Goal: Navigation & Orientation: Find specific page/section

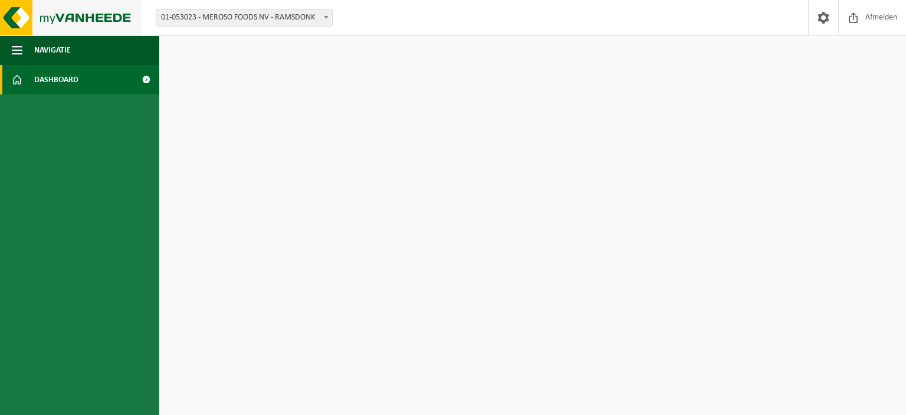
click at [53, 11] on img at bounding box center [71, 17] width 142 height 35
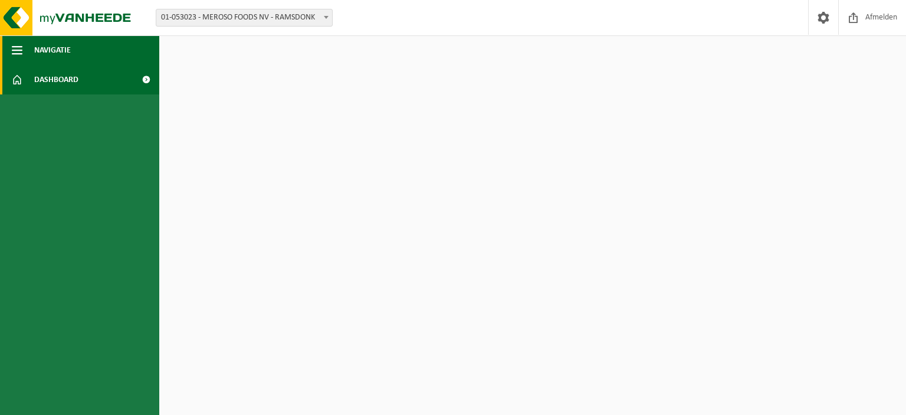
click at [47, 53] on span "Navigatie" at bounding box center [52, 49] width 37 height 29
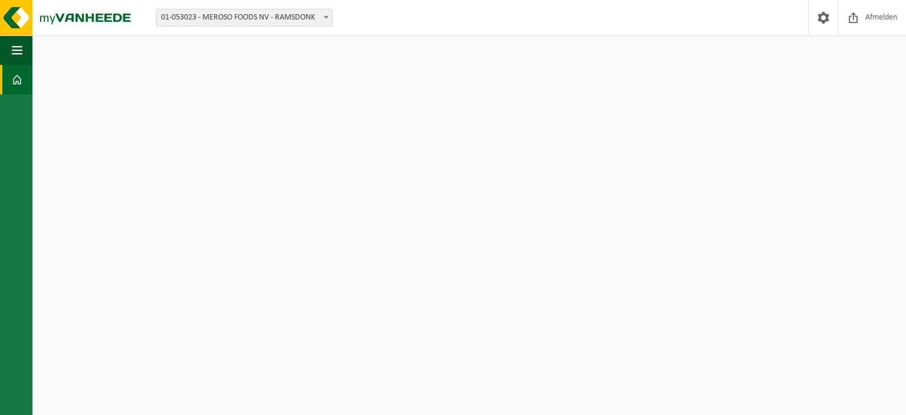
click at [7, 81] on link "Dashboard" at bounding box center [16, 79] width 32 height 29
click at [8, 81] on link "Dashboard" at bounding box center [16, 79] width 32 height 29
click at [23, 82] on link "Dashboard" at bounding box center [16, 79] width 32 height 29
click at [24, 49] on button "Navigatie" at bounding box center [16, 49] width 32 height 29
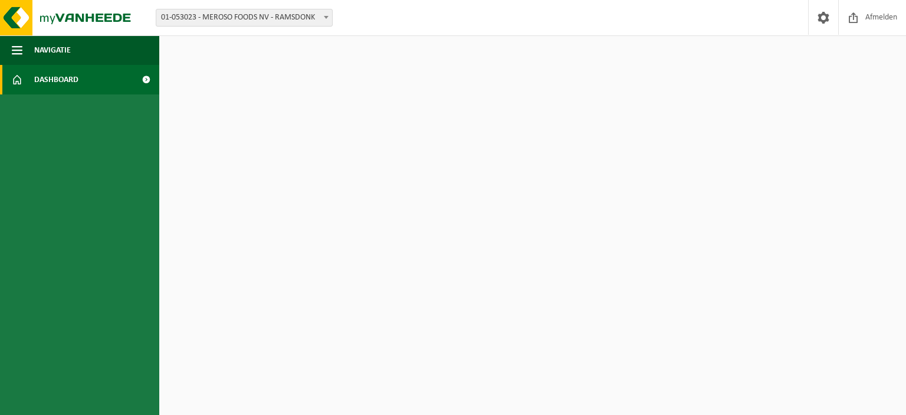
click at [52, 81] on span "Dashboard" at bounding box center [56, 79] width 44 height 29
click at [55, 8] on img at bounding box center [71, 17] width 142 height 35
click at [283, 19] on span "01-053023 - MEROSO FOODS NV - RAMSDONK" at bounding box center [244, 17] width 176 height 17
click at [241, 54] on html "Vestiging: 01-053023 - MEROSO FOODS NV - RAMSDONK 01-053023 - MEROSO FOODS NV -…" at bounding box center [453, 207] width 906 height 415
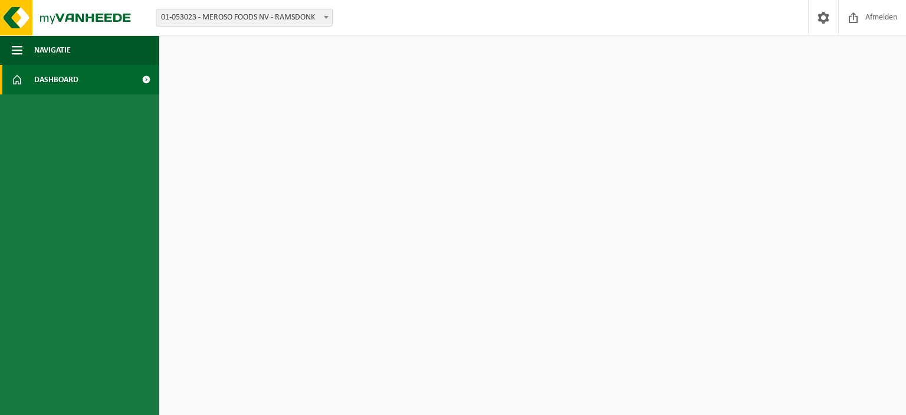
click at [648, 124] on html "Vestiging: 01-053023 - MEROSO FOODS NV - RAMSDONK 01-053023 - MEROSO FOODS NV -…" at bounding box center [453, 207] width 906 height 415
click at [91, 16] on img at bounding box center [71, 17] width 142 height 35
click at [146, 79] on span at bounding box center [146, 79] width 27 height 29
